Goal: Task Accomplishment & Management: Use online tool/utility

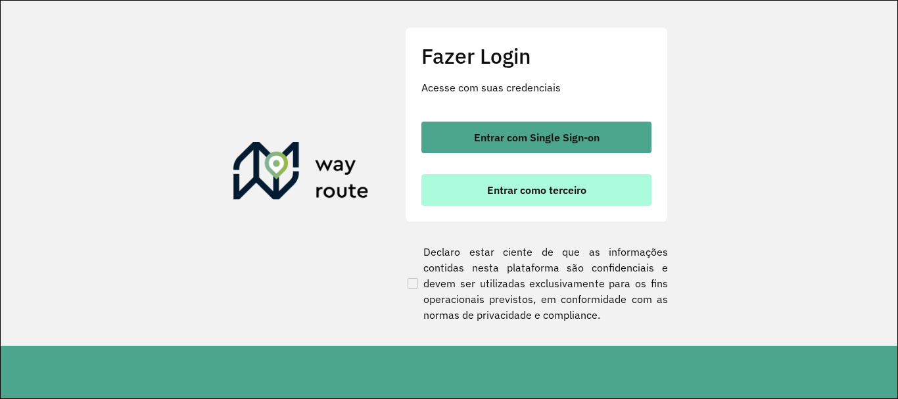
click at [512, 188] on span "Entrar como terceiro" at bounding box center [536, 190] width 99 height 11
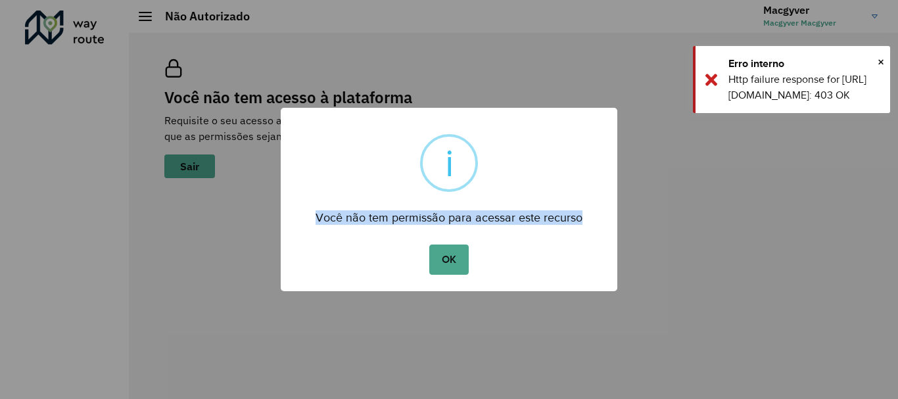
drag, startPoint x: 317, startPoint y: 217, endPoint x: 599, endPoint y: 228, distance: 282.1
click at [599, 228] on div "× i Você não tem permissão para acessar este recurso OK No Cancel" at bounding box center [449, 199] width 336 height 183
drag, startPoint x: 727, startPoint y: 93, endPoint x: 838, endPoint y: 126, distance: 115.8
click at [838, 113] on div "× Erro interno Http failure response for [URL][DOMAIN_NAME]: 403 OK" at bounding box center [791, 79] width 197 height 67
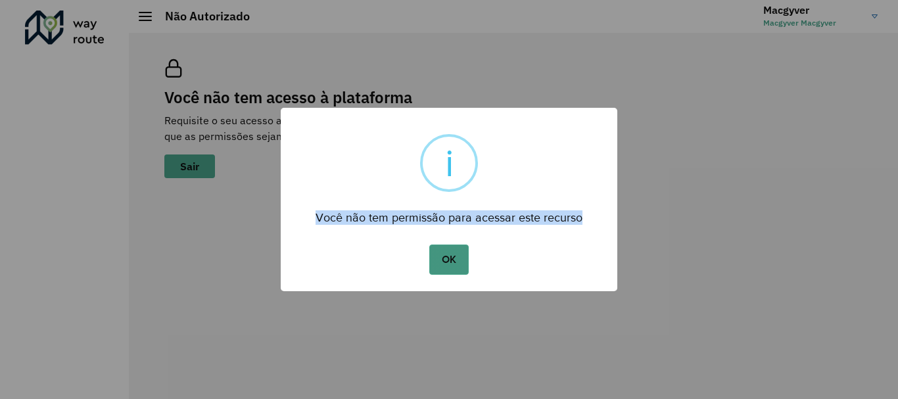
click at [454, 267] on button "OK" at bounding box center [448, 259] width 39 height 30
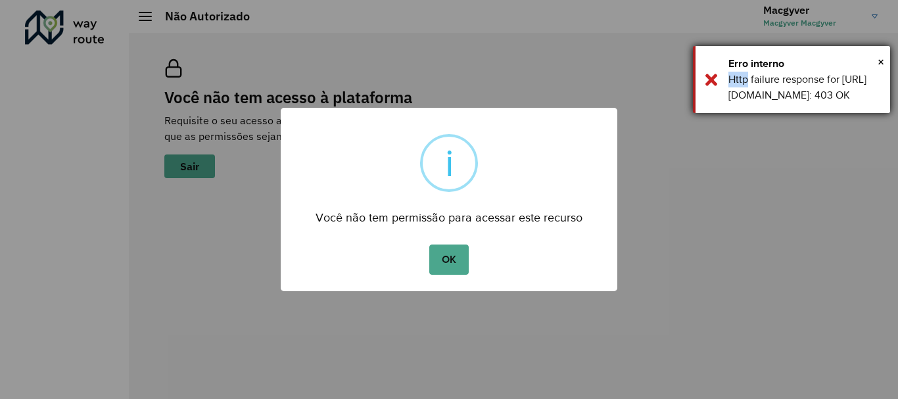
drag, startPoint x: 727, startPoint y: 79, endPoint x: 747, endPoint y: 84, distance: 21.0
click at [747, 84] on div "× Erro interno Http failure response for https://roteirizador.ambev.com.br/api/…" at bounding box center [791, 79] width 197 height 67
drag, startPoint x: 743, startPoint y: 97, endPoint x: 733, endPoint y: 97, distance: 9.9
drag, startPoint x: 728, startPoint y: 96, endPoint x: 784, endPoint y: 127, distance: 63.8
click at [784, 103] on div "Http failure response for [URL][DOMAIN_NAME]: 403 OK" at bounding box center [804, 88] width 152 height 32
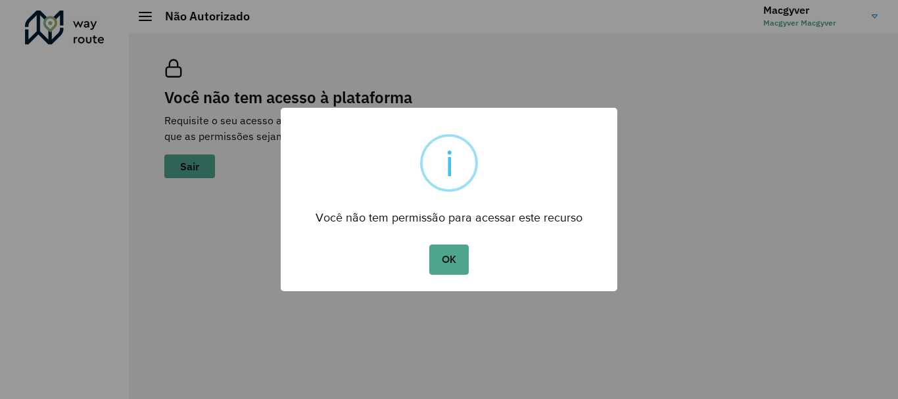
copy div "[URL][DOMAIN_NAME]"
